Goal: Find contact information: Find contact information

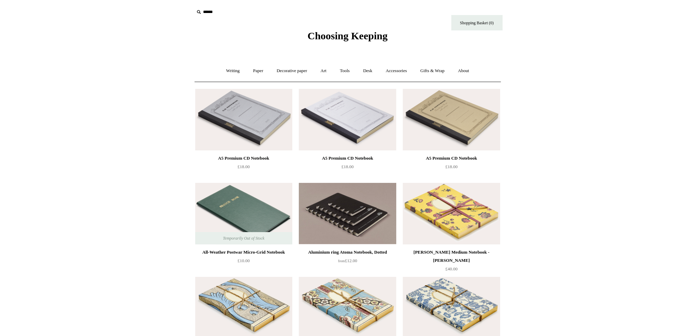
click at [338, 38] on span "Choosing Keeping" at bounding box center [347, 35] width 80 height 11
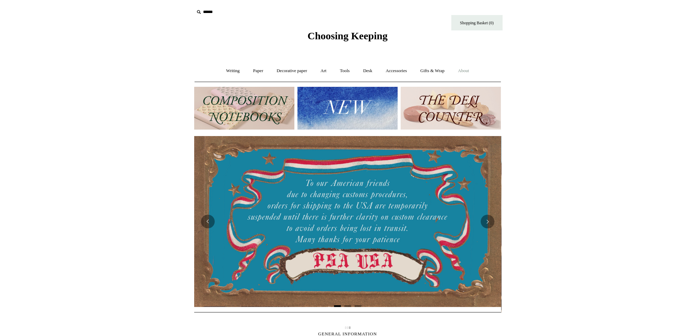
click at [466, 72] on link "About +" at bounding box center [464, 71] width 24 height 18
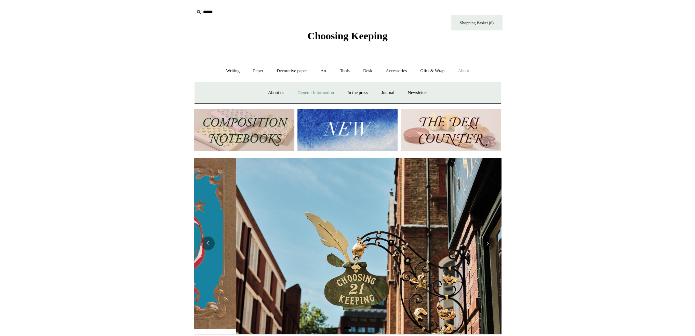
scroll to position [0, 307]
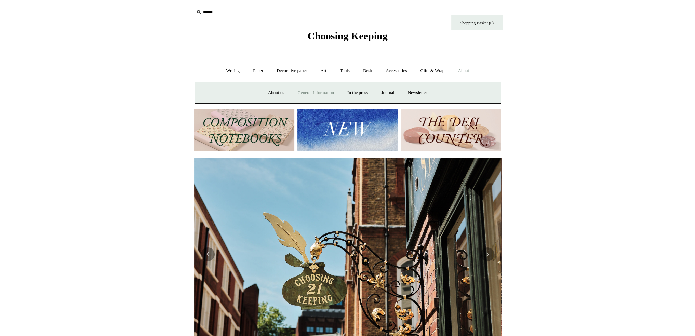
click at [312, 92] on link "General Information" at bounding box center [315, 93] width 49 height 18
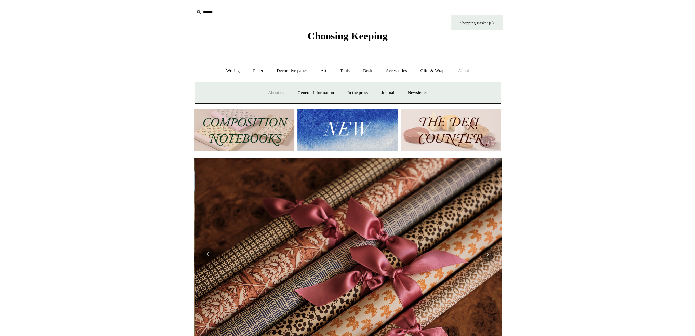
scroll to position [0, 614]
click at [269, 93] on link "About us" at bounding box center [276, 93] width 28 height 18
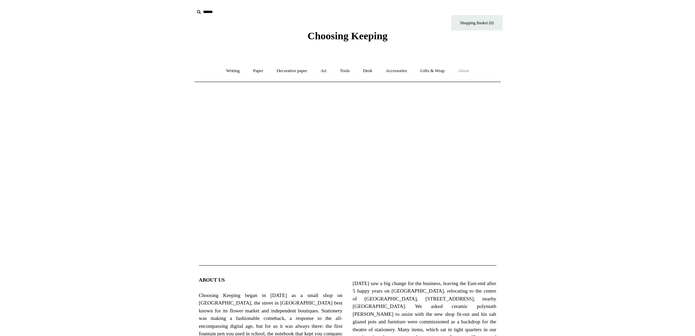
click at [468, 70] on link "About +" at bounding box center [464, 71] width 24 height 18
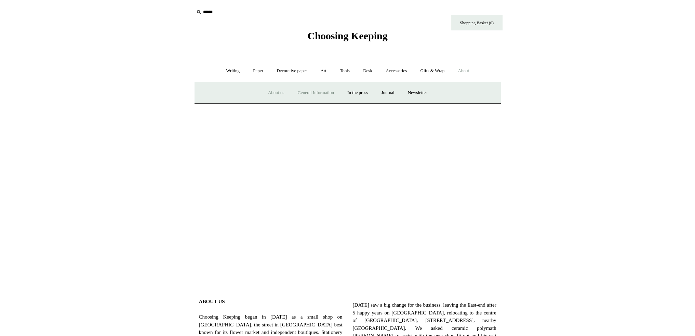
click at [318, 90] on link "General Information" at bounding box center [315, 93] width 49 height 18
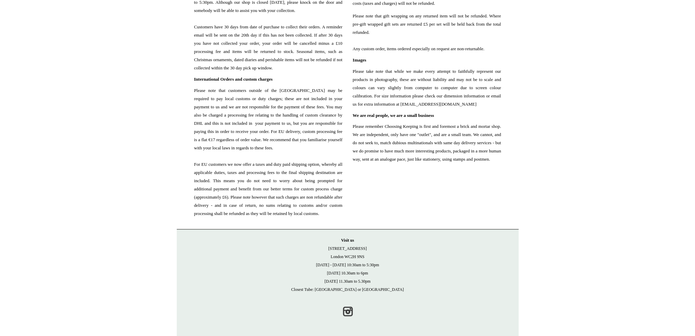
scroll to position [738, 0]
drag, startPoint x: 347, startPoint y: 87, endPoint x: 406, endPoint y: 86, distance: 58.5
copy span "[EMAIL_ADDRESS][DOMAIN_NAME]"
